Goal: Task Accomplishment & Management: Use online tool/utility

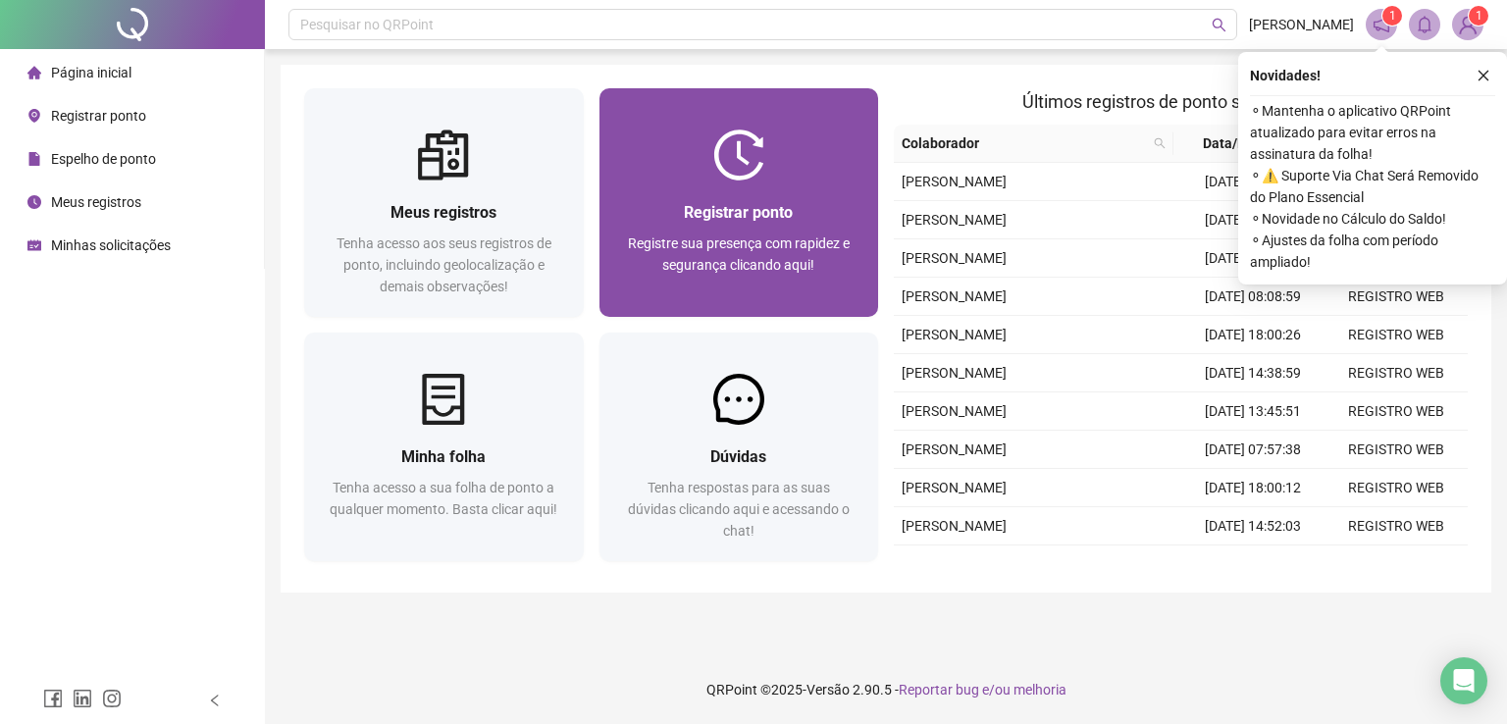
click at [662, 195] on div "Registrar ponto Registre sua presença com rapidez e segurança clicando aqui!" at bounding box center [739, 249] width 280 height 136
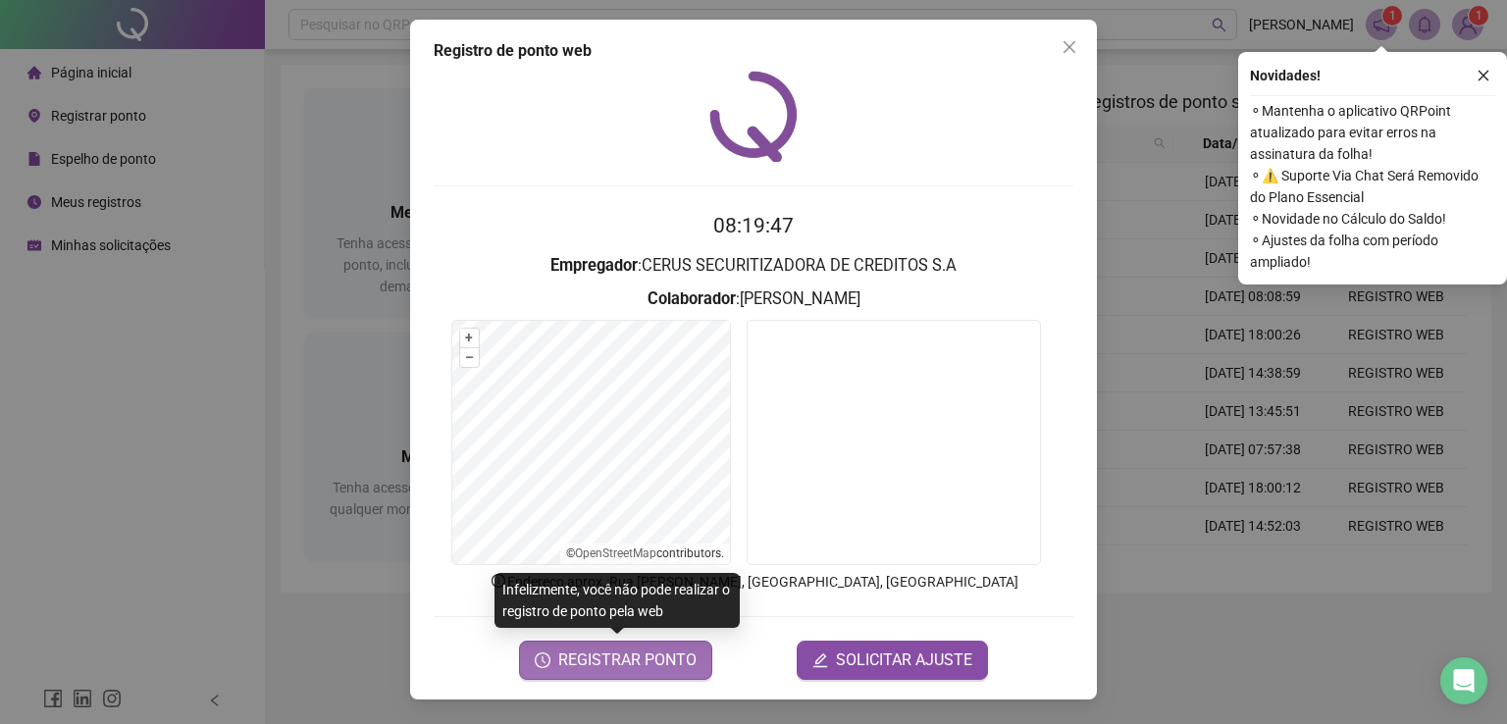
click at [636, 659] on span "REGISTRAR PONTO" at bounding box center [627, 661] width 138 height 24
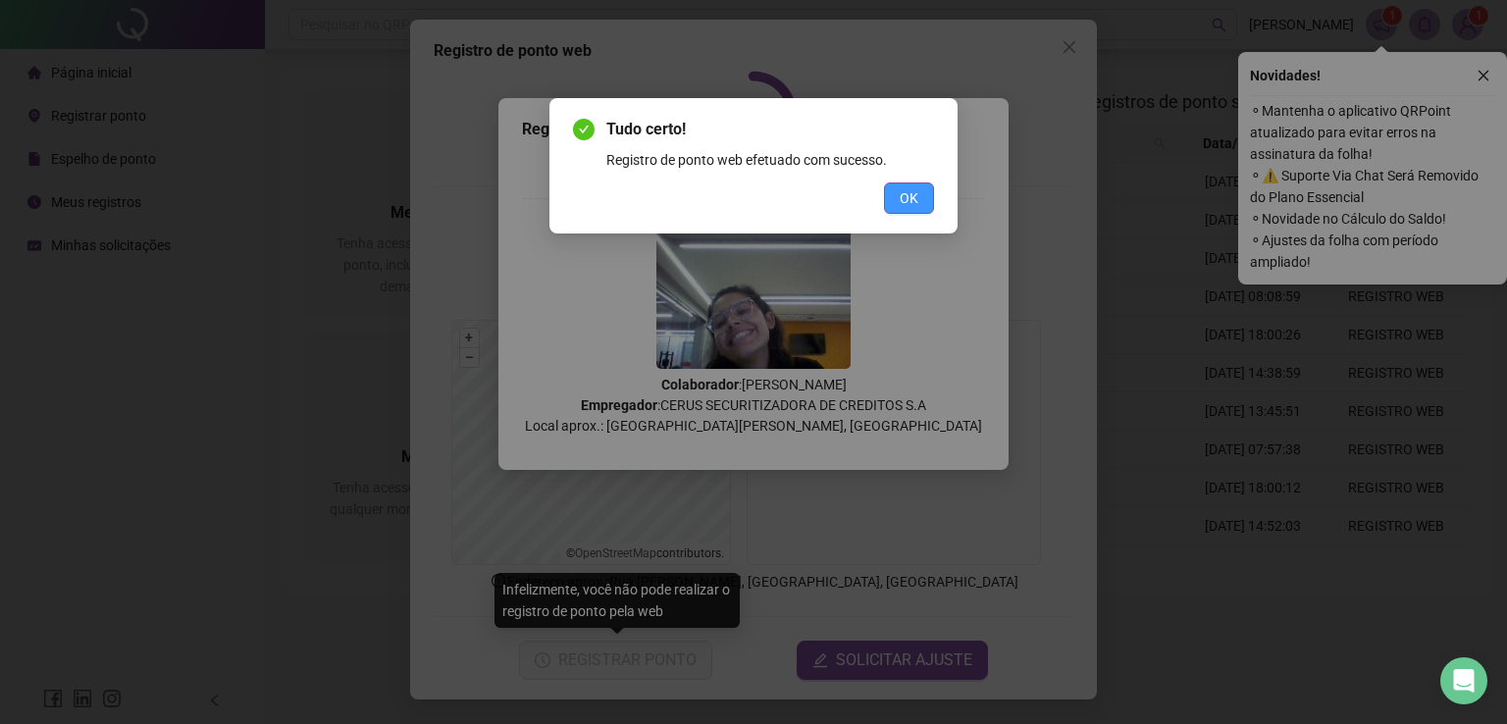
click at [898, 192] on button "OK" at bounding box center [909, 197] width 50 height 31
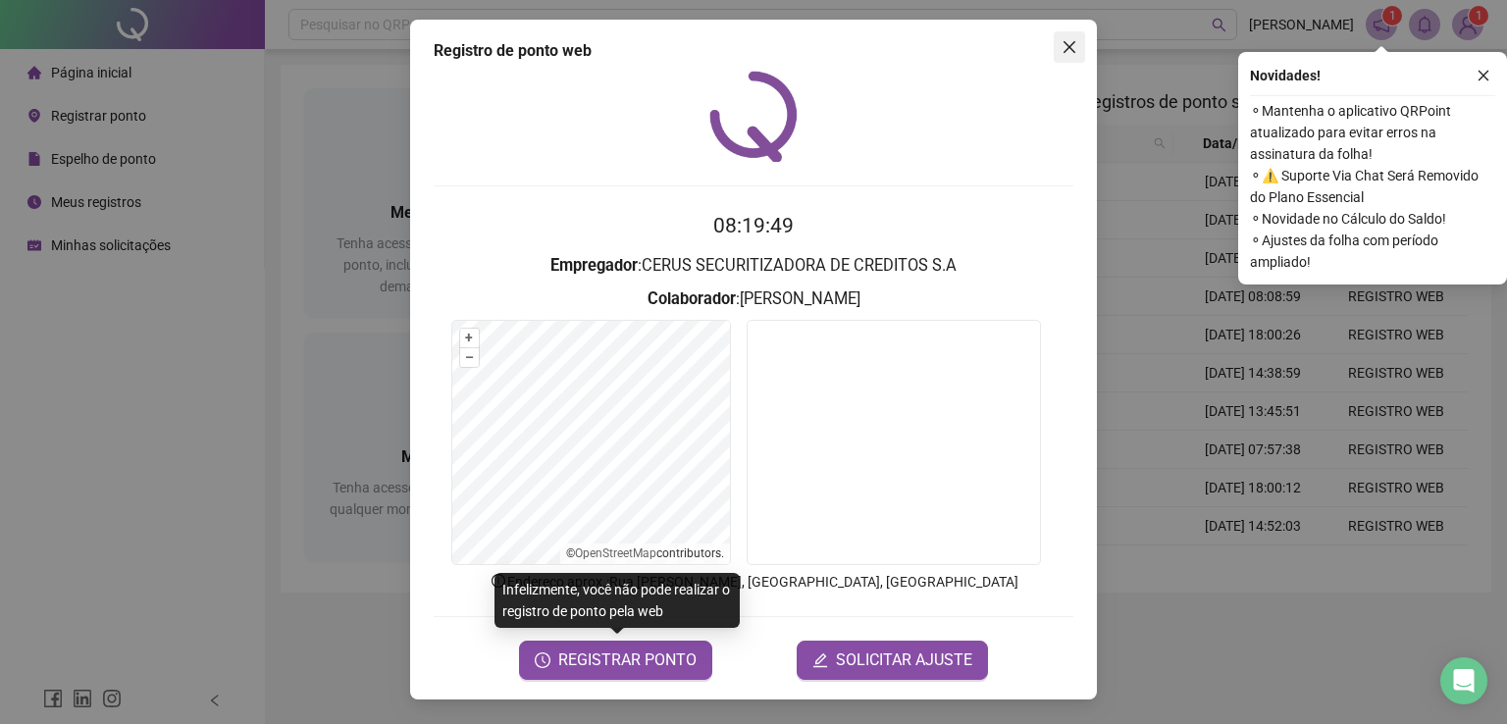
click at [1075, 54] on icon "close" at bounding box center [1070, 47] width 16 height 16
